Goal: Navigation & Orientation: Find specific page/section

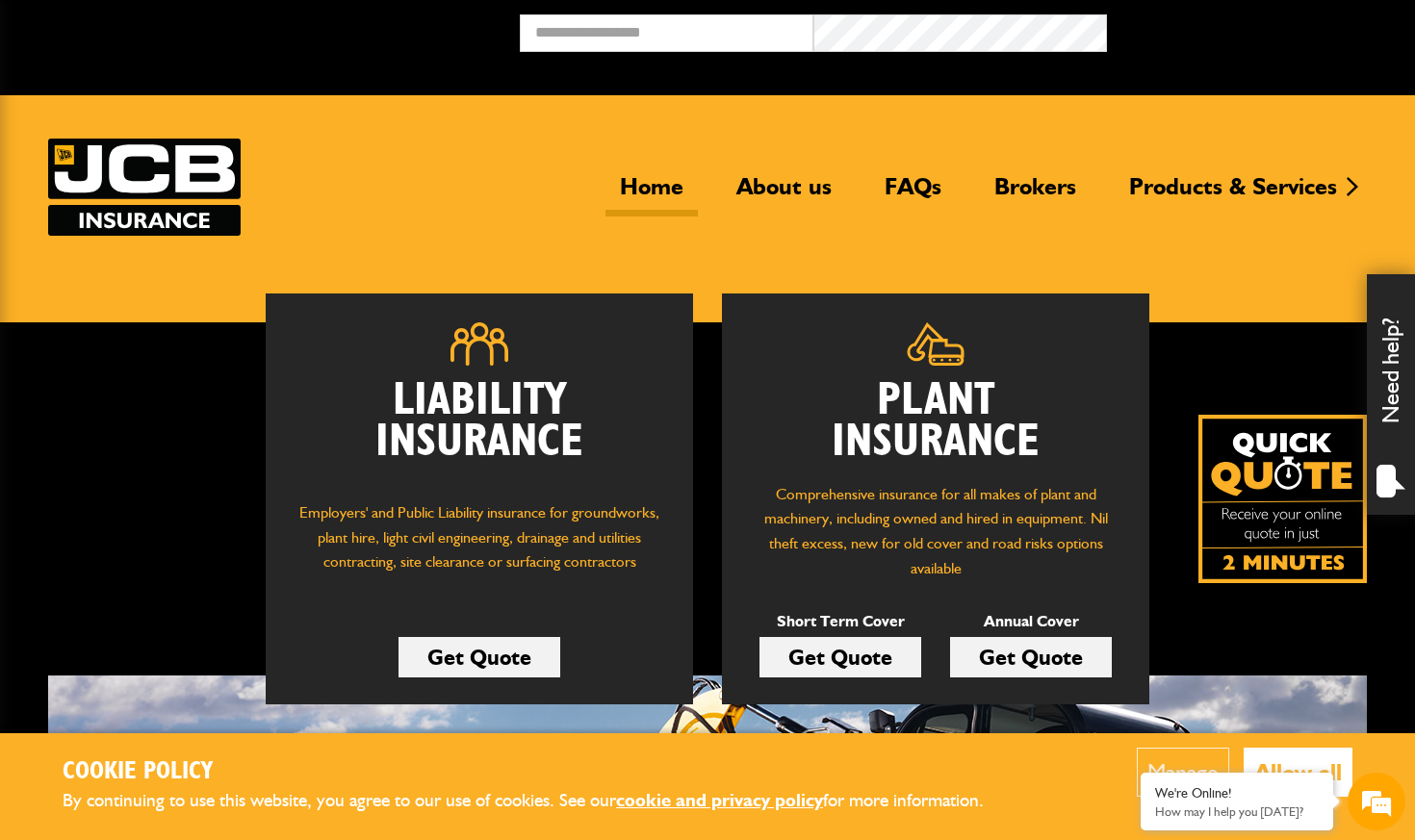
click at [1302, 749] on button "Allow all" at bounding box center [1297, 771] width 109 height 49
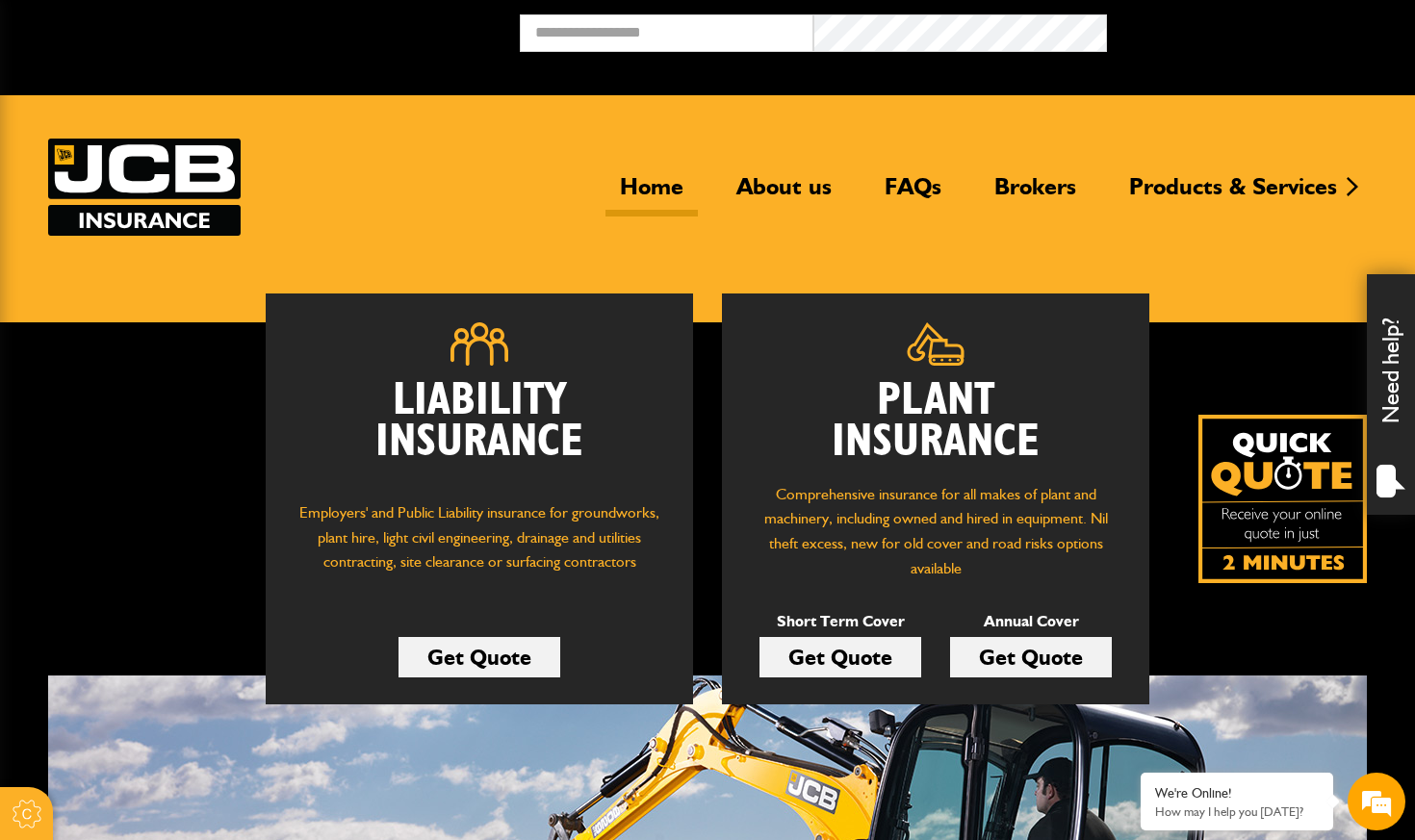
scroll to position [163, 0]
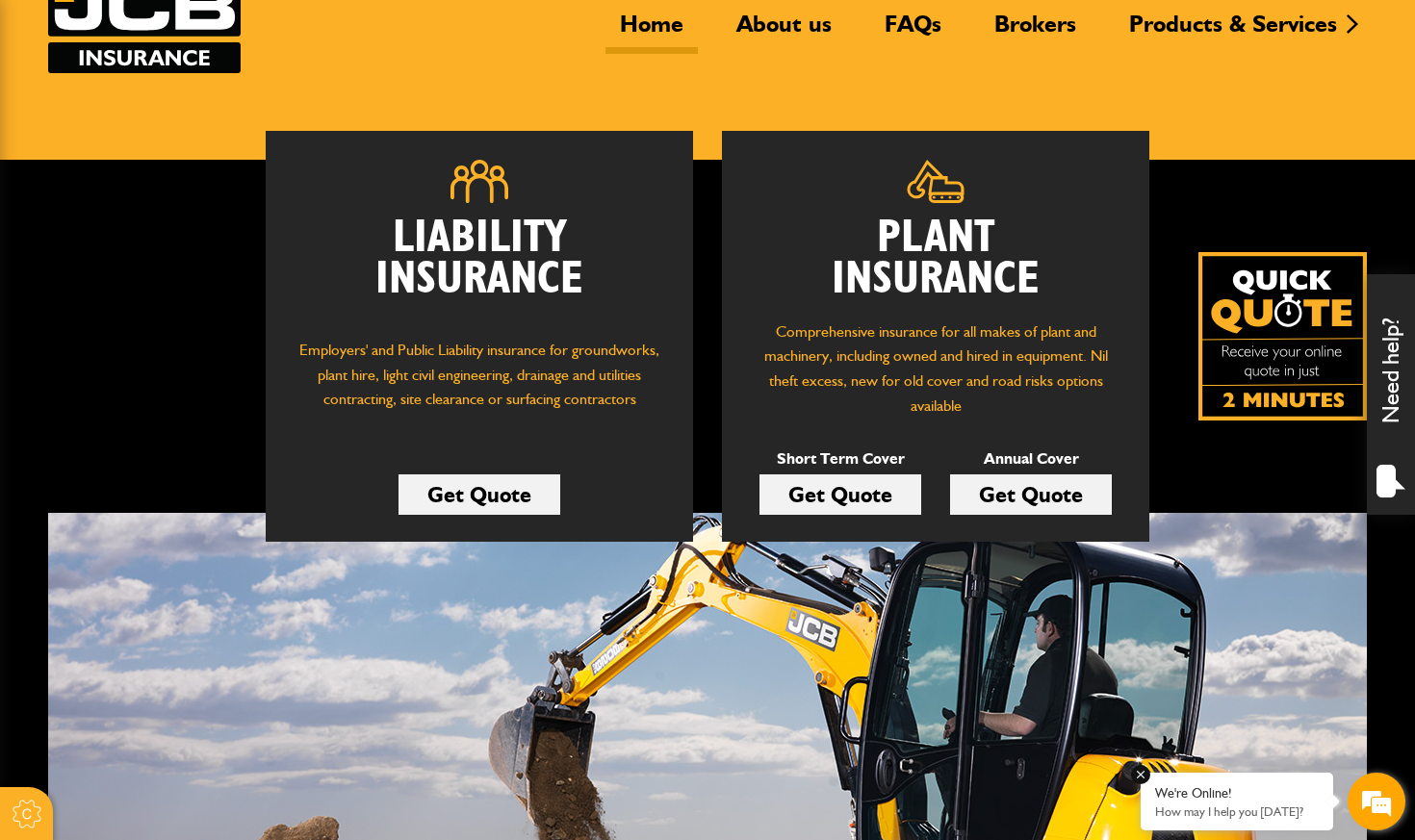
click at [1137, 771] on em at bounding box center [1140, 774] width 19 height 19
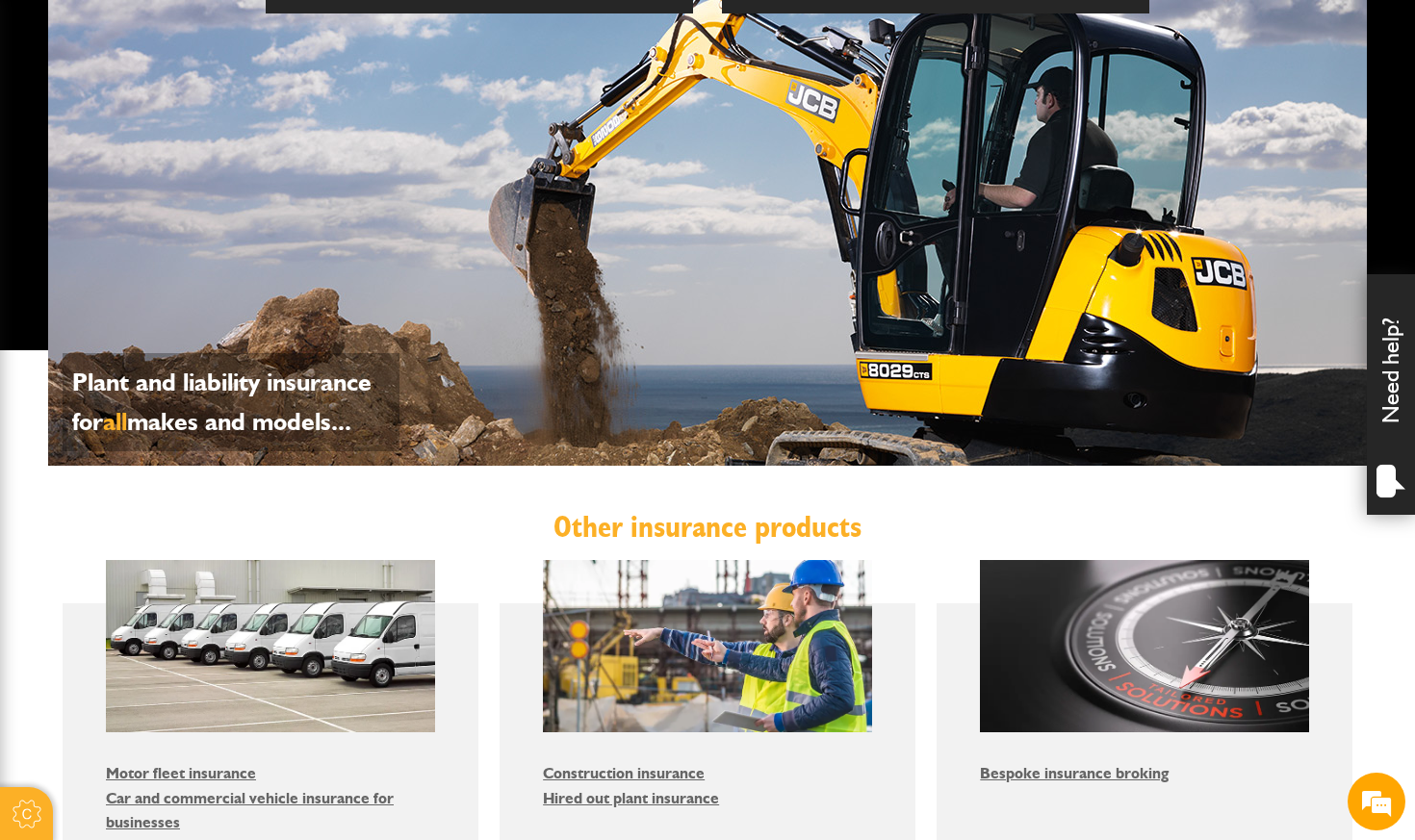
scroll to position [1425, 0]
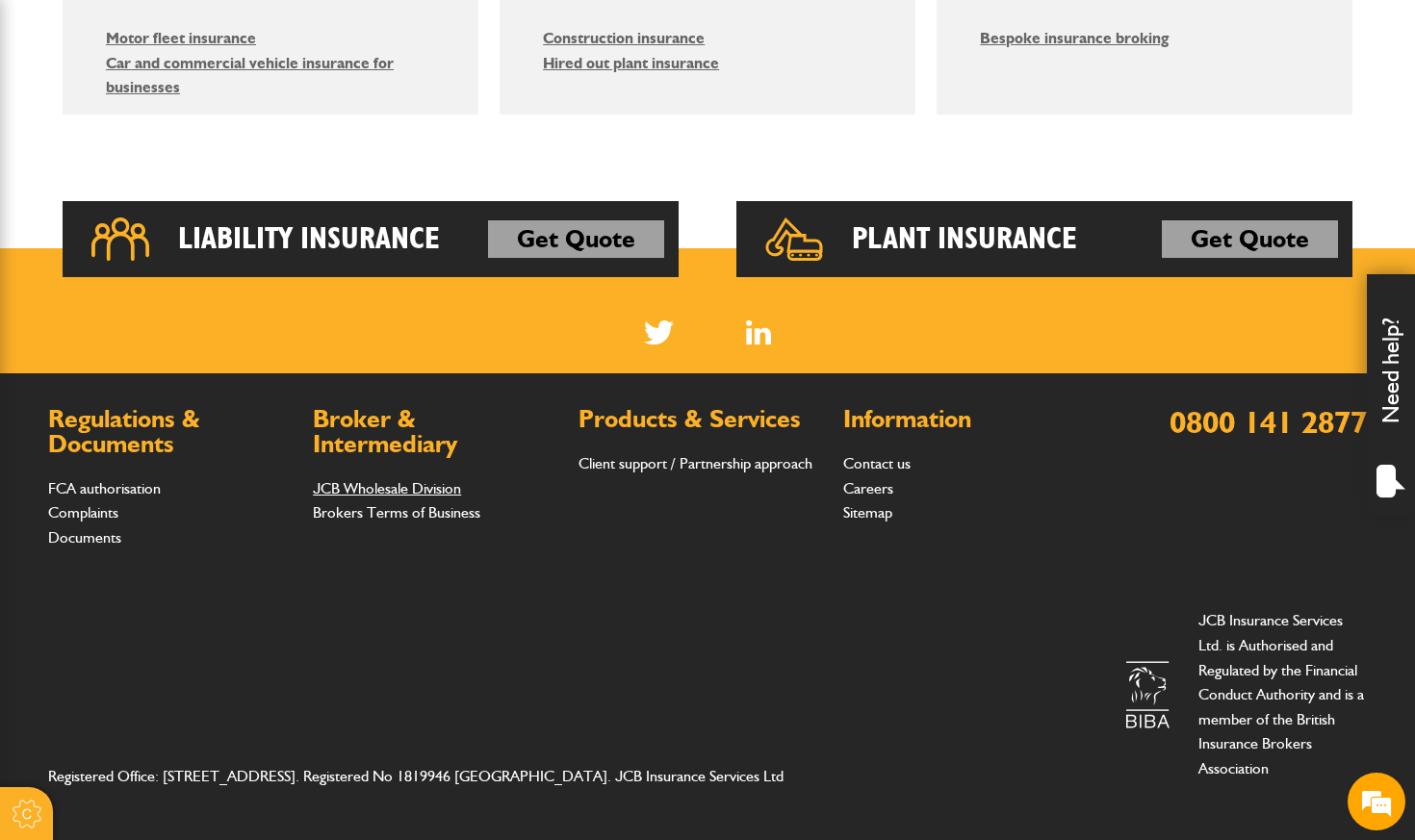
click at [409, 487] on link "JCB Wholesale Division" at bounding box center [387, 488] width 148 height 18
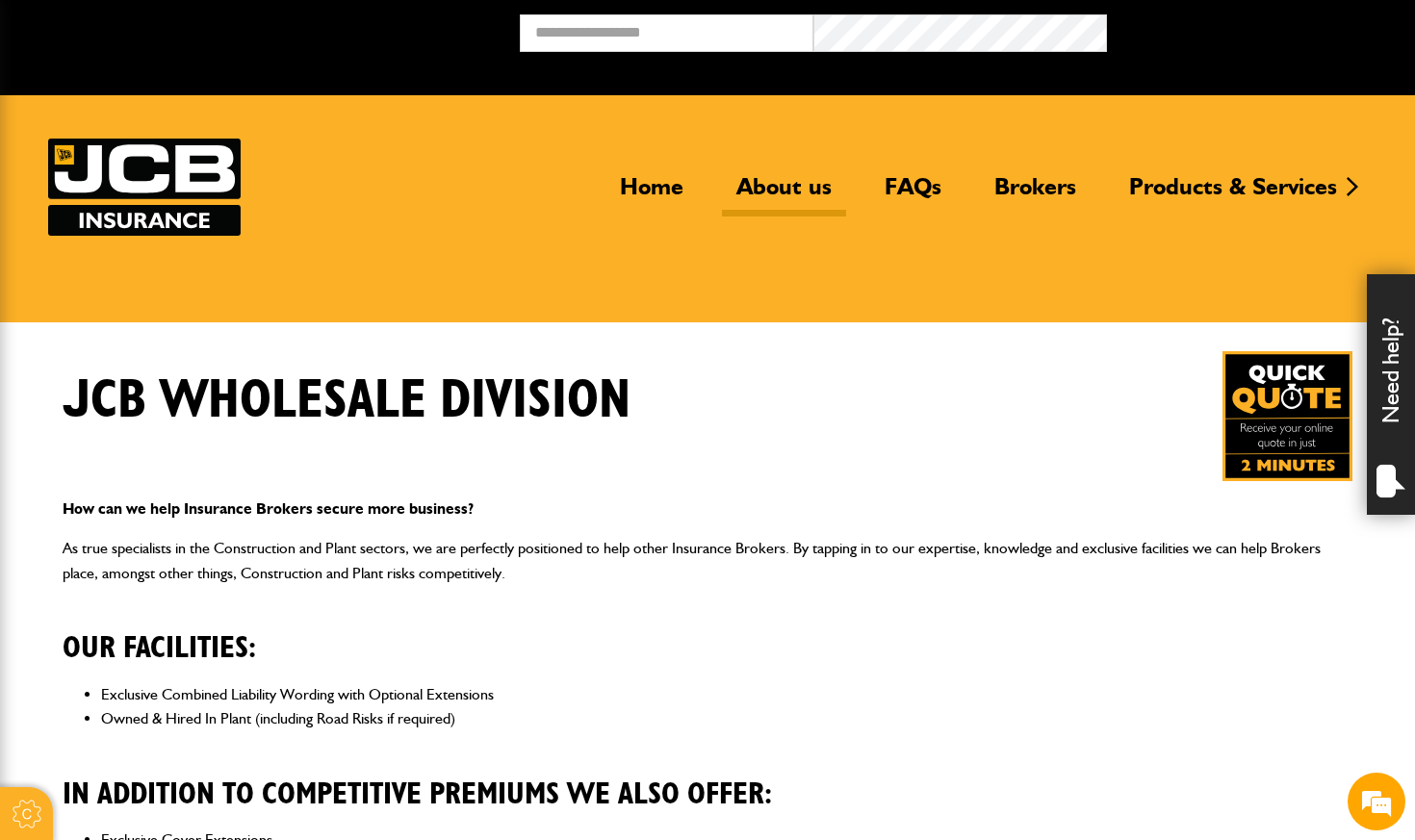
click at [772, 185] on link "About us" at bounding box center [783, 194] width 124 height 44
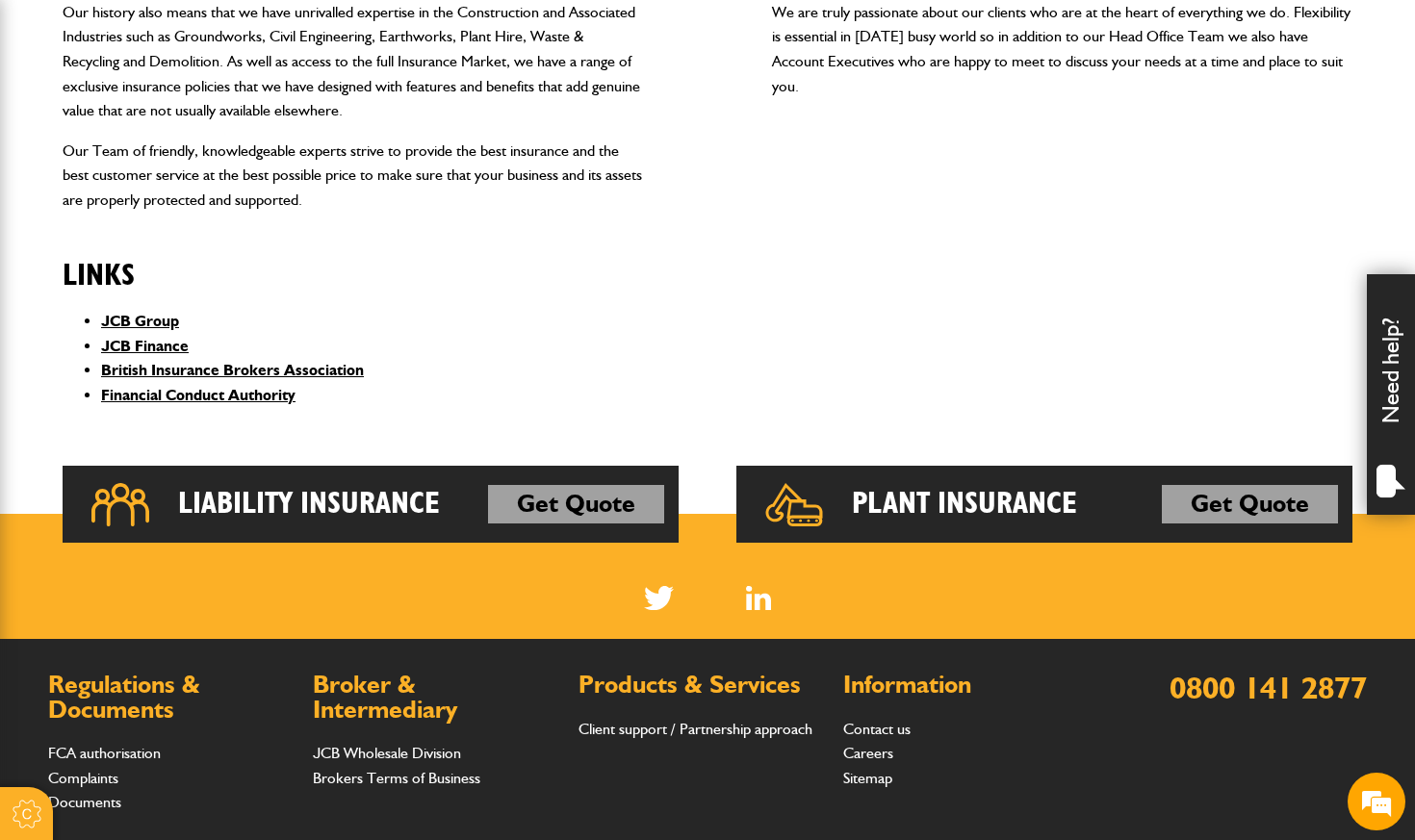
scroll to position [645, 0]
